Goal: Book appointment/travel/reservation

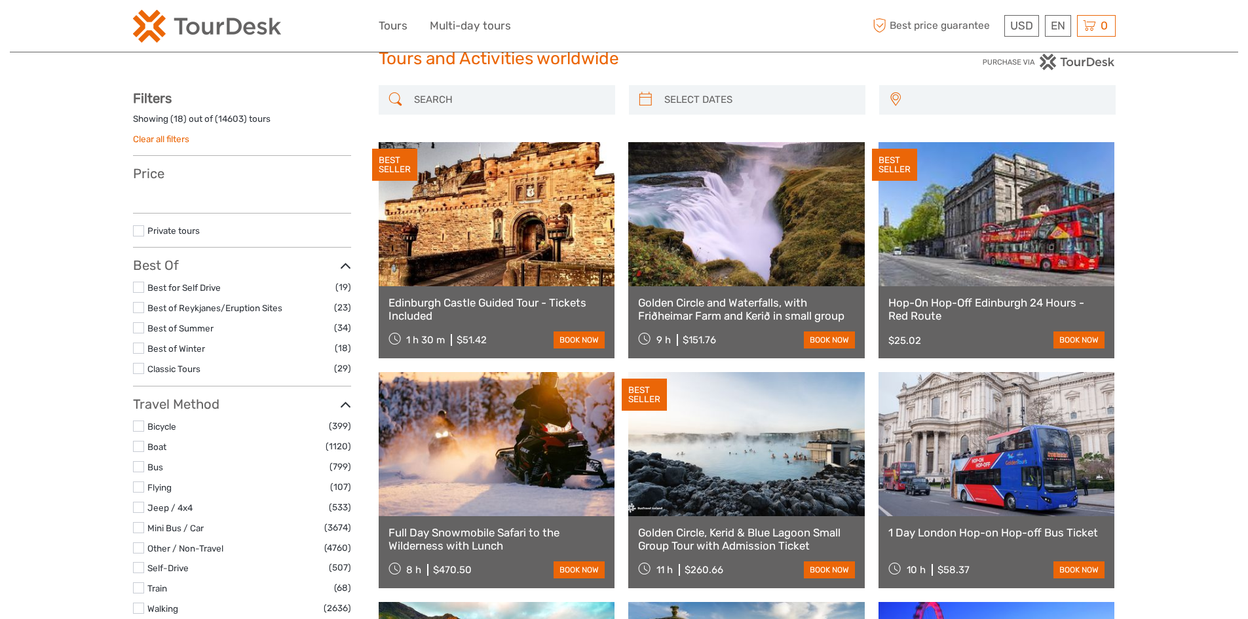
select select
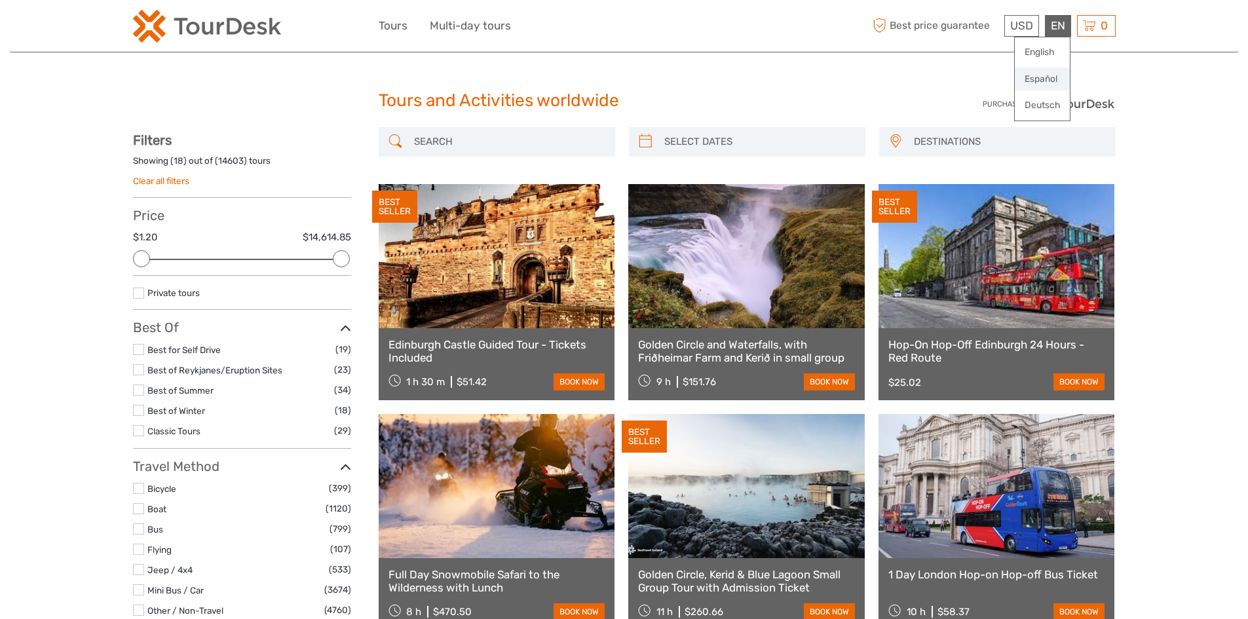
click at [1040, 83] on link "Español" at bounding box center [1041, 79] width 55 height 24
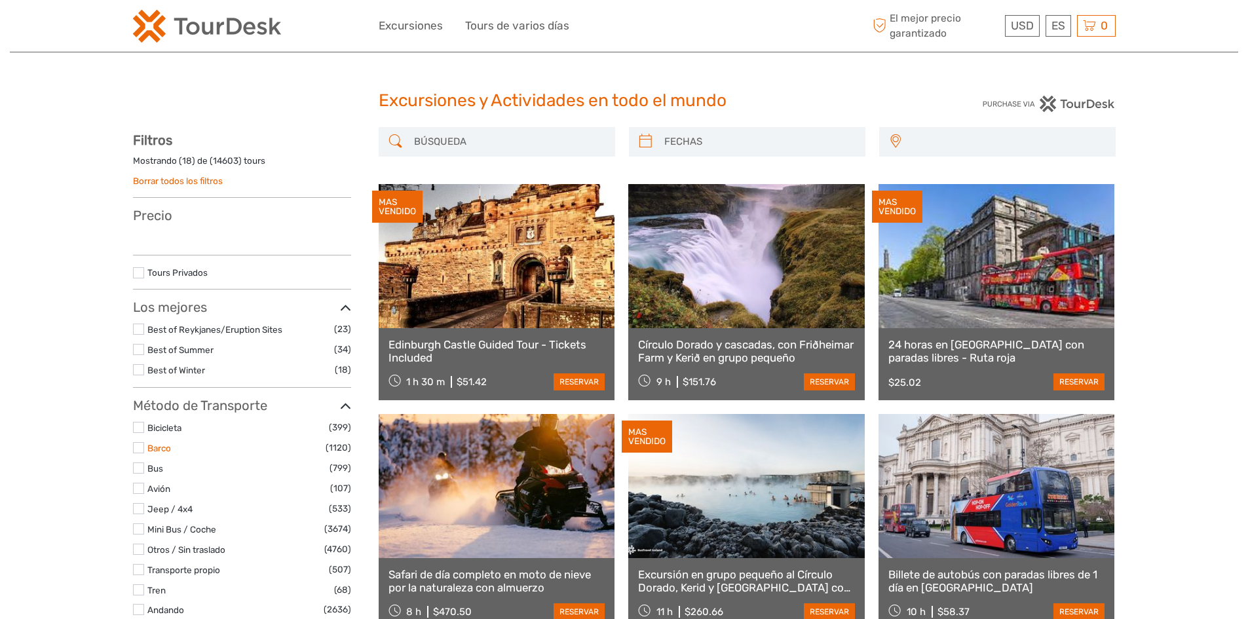
select select
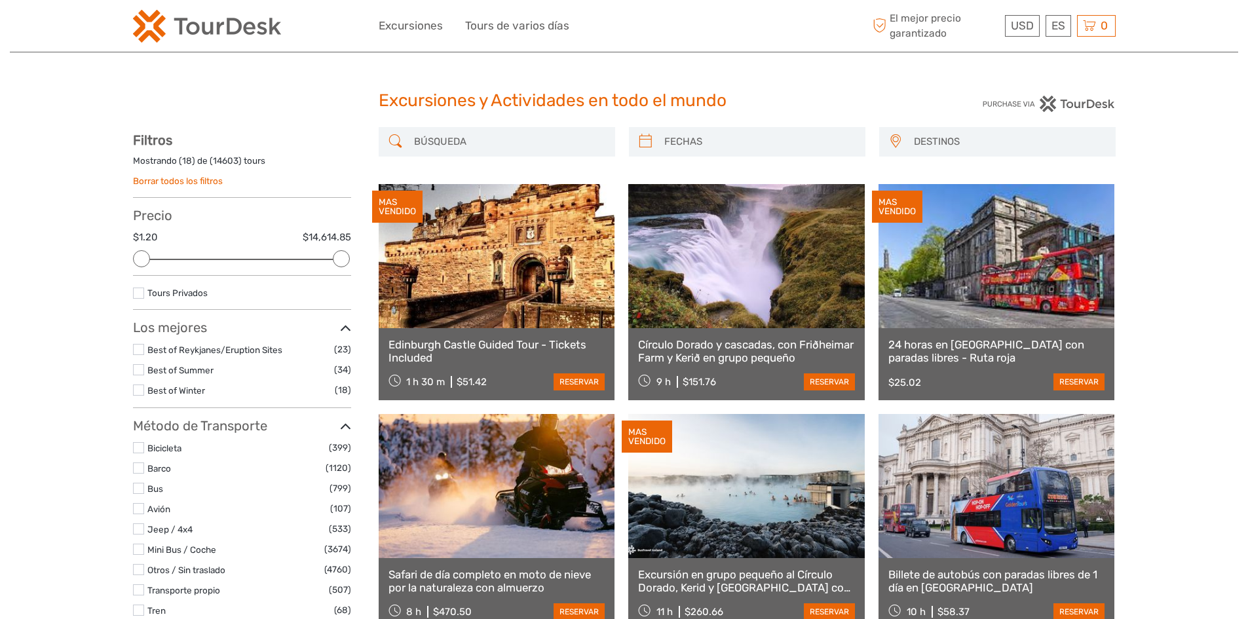
click at [136, 472] on label at bounding box center [138, 467] width 11 height 11
click at [0, 0] on input "checkbox" at bounding box center [0, 0] width 0 height 0
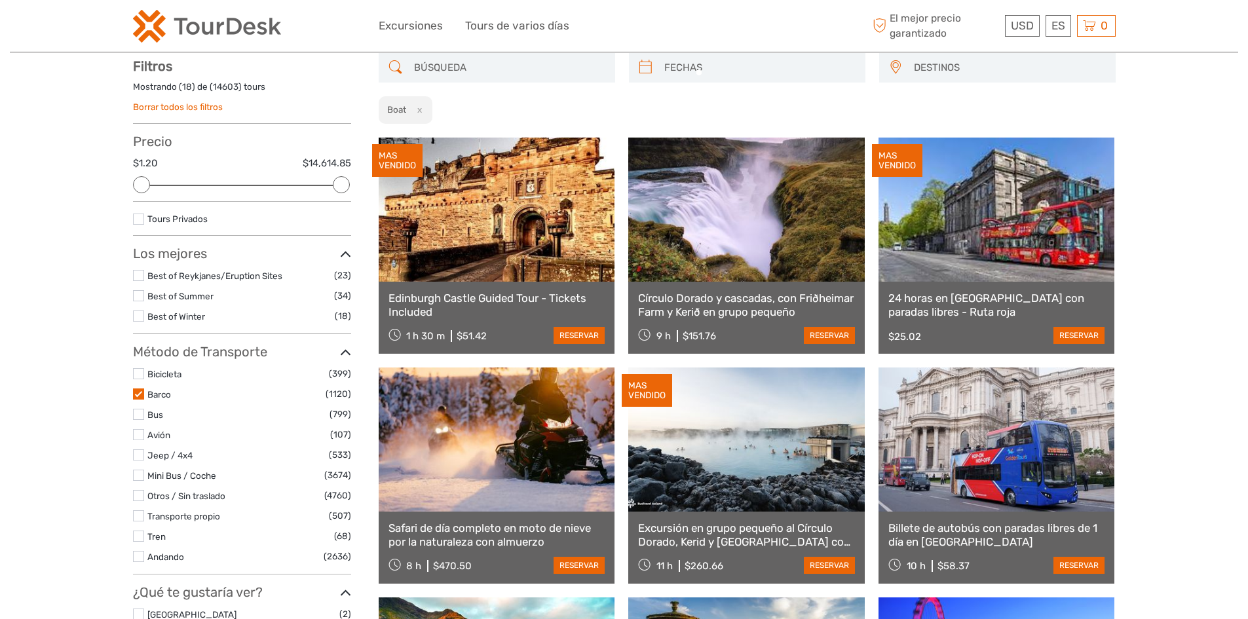
scroll to position [75, 0]
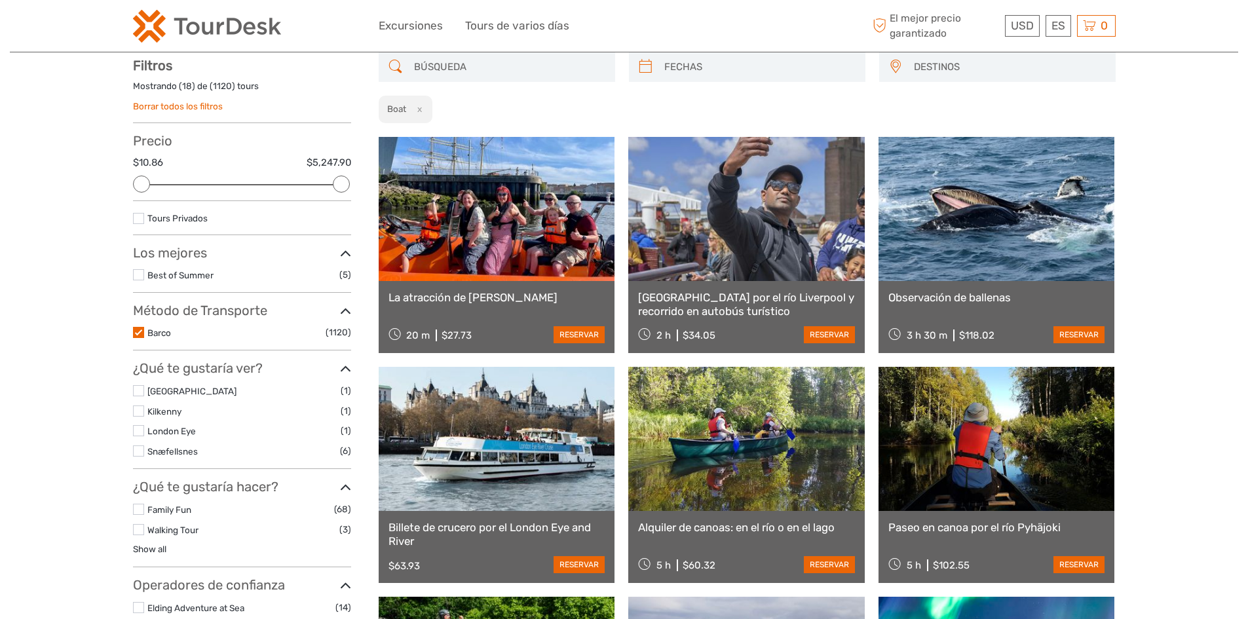
click at [140, 447] on label at bounding box center [138, 450] width 11 height 11
click at [0, 0] on input "checkbox" at bounding box center [0, 0] width 0 height 0
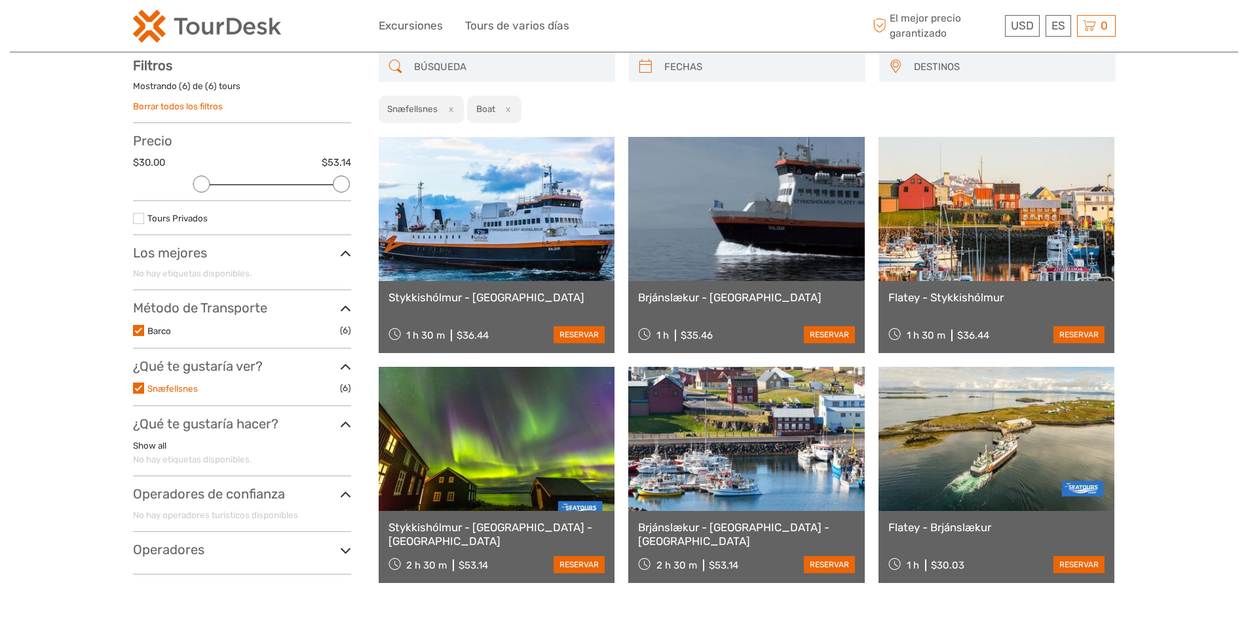
click at [152, 389] on link "Snæfellsnes" at bounding box center [172, 388] width 50 height 10
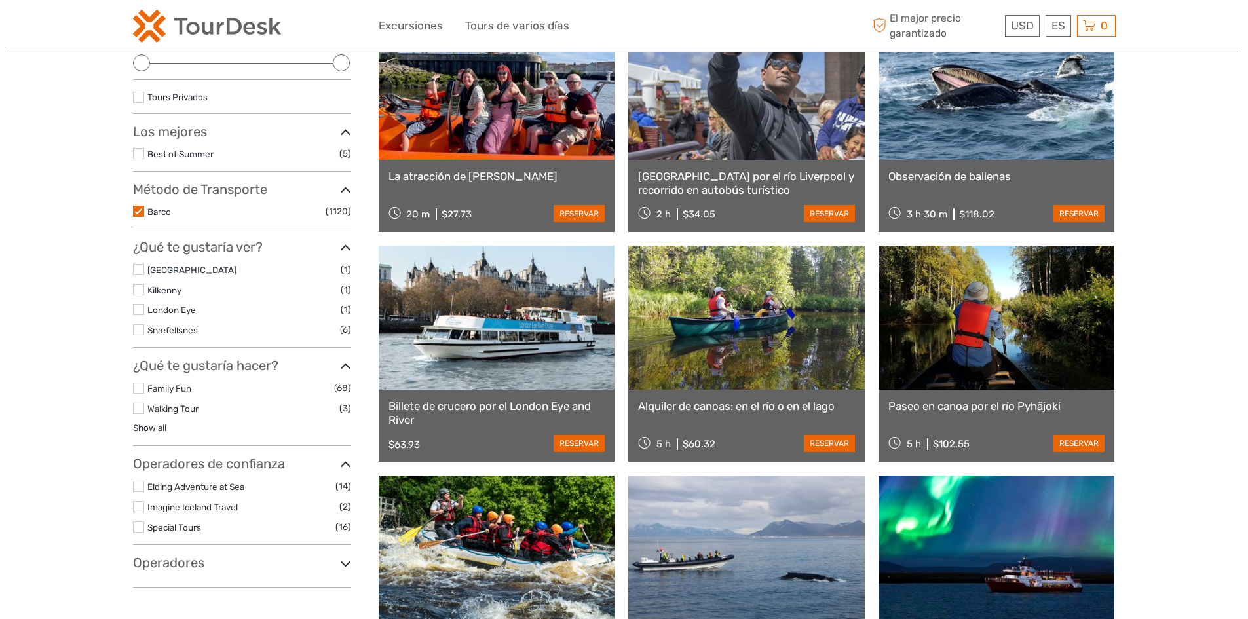
scroll to position [196, 0]
click at [136, 213] on label at bounding box center [138, 210] width 11 height 11
click at [0, 0] on input "checkbox" at bounding box center [0, 0] width 0 height 0
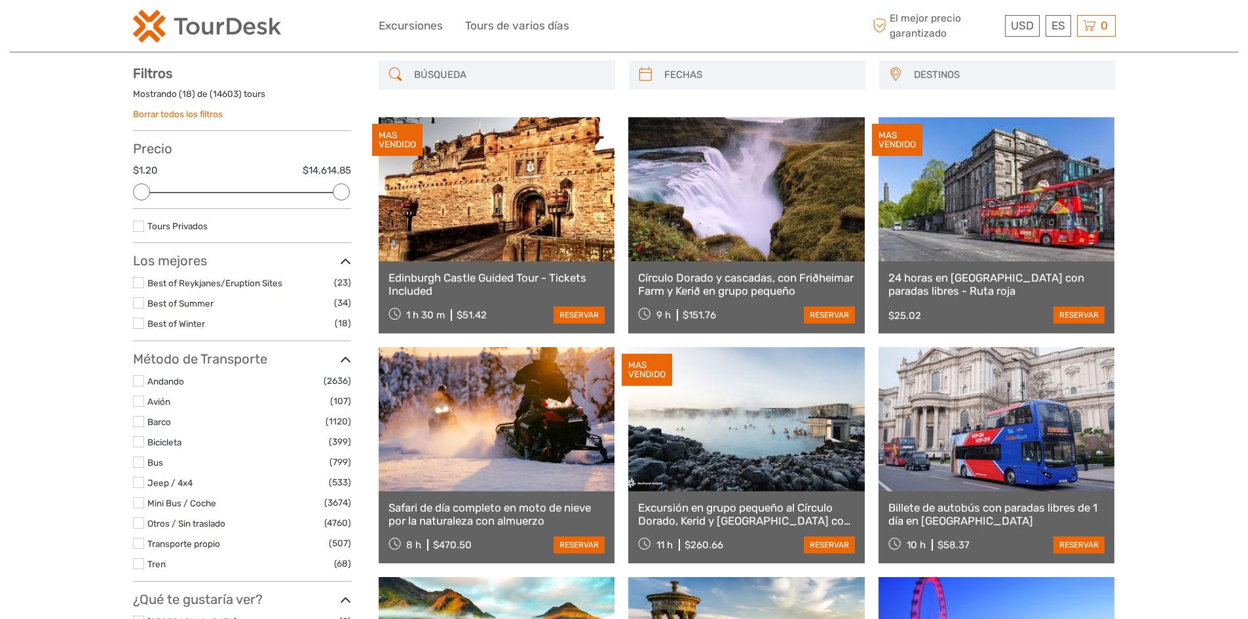
scroll to position [131, 0]
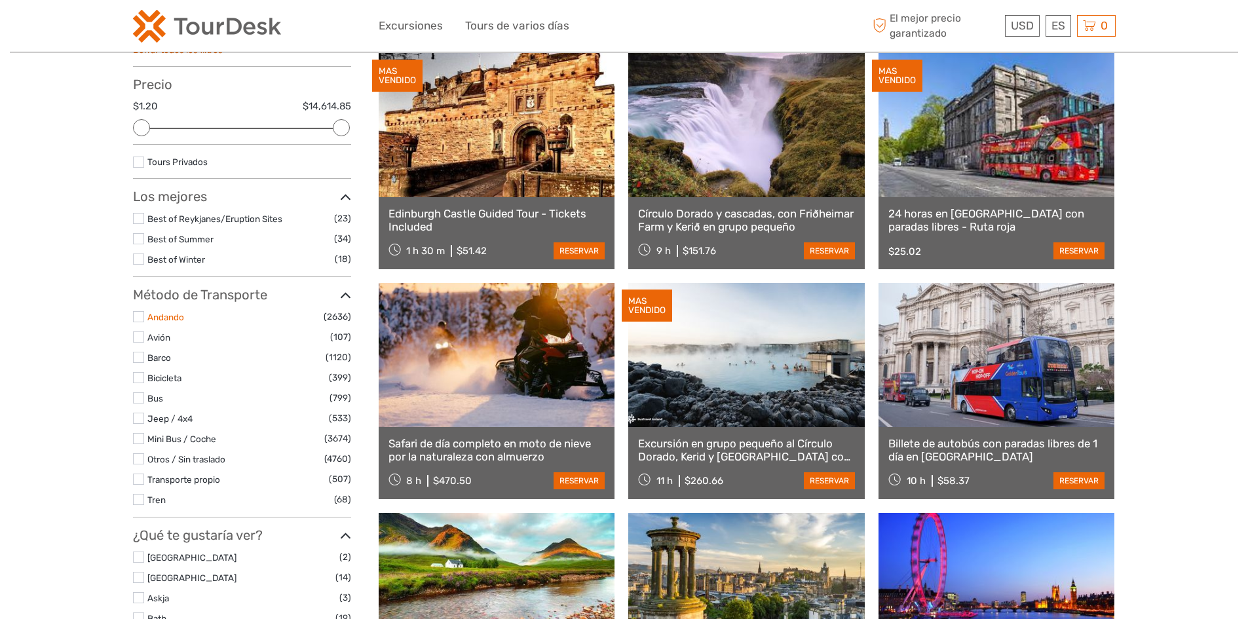
click at [163, 318] on link "Andando" at bounding box center [165, 317] width 37 height 10
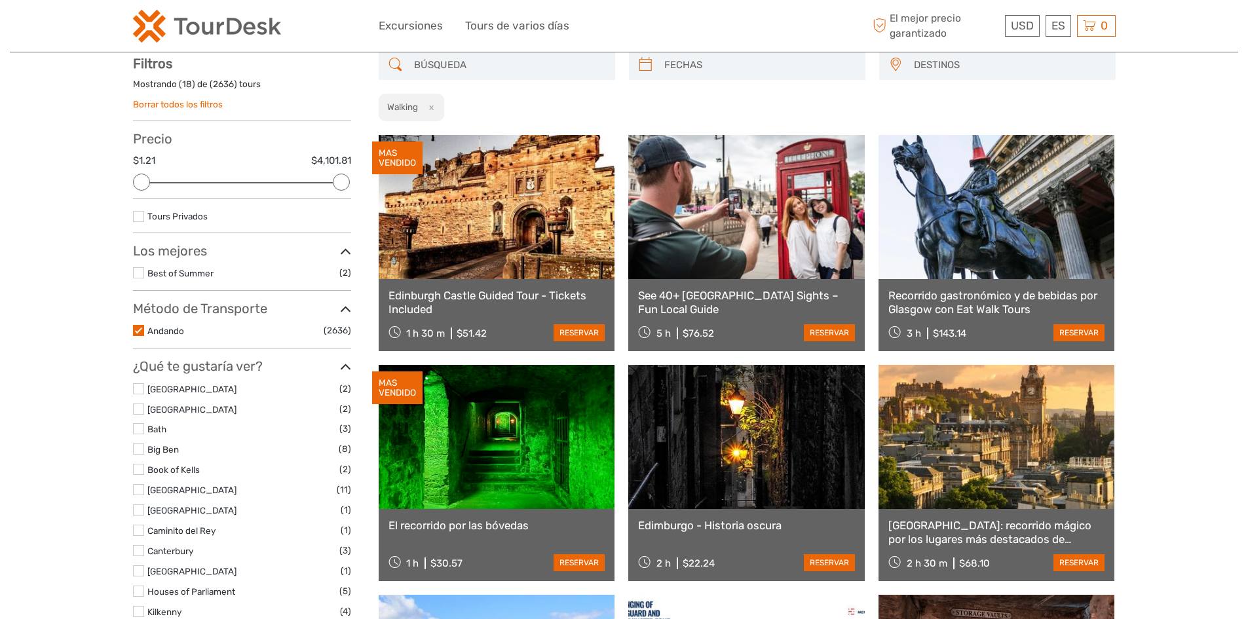
scroll to position [75, 0]
